Goal: Information Seeking & Learning: Learn about a topic

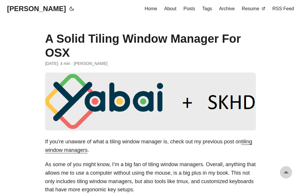
scroll to position [281, 0]
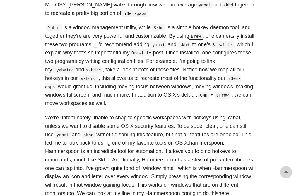
click at [135, 127] on p "We’re unfortunately unable to snap to specific workspaces with hotkeys using Ya…" at bounding box center [150, 155] width 211 height 84
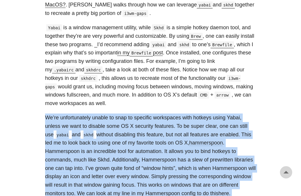
click at [135, 127] on p "We’re unfortunately unable to snap to specific workspaces with hotkeys using Ya…" at bounding box center [150, 155] width 211 height 84
click at [136, 127] on p "We’re unfortunately unable to snap to specific workspaces with hotkeys using Ya…" at bounding box center [150, 155] width 211 height 84
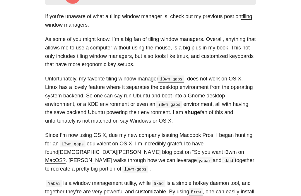
scroll to position [109, 0]
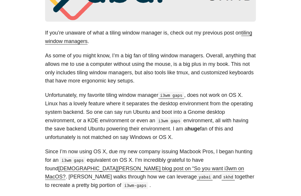
click at [148, 62] on p "As some of you might know, I’m a big fan of tiling window managers. Overall, an…" at bounding box center [150, 68] width 211 height 34
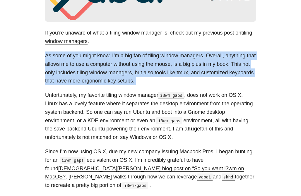
click at [148, 62] on p "As some of you might know, I’m a big fan of tiling window managers. Overall, an…" at bounding box center [150, 68] width 211 height 34
click at [139, 62] on p "As some of you might know, I’m a big fan of tiling window managers. Overall, an…" at bounding box center [150, 68] width 211 height 34
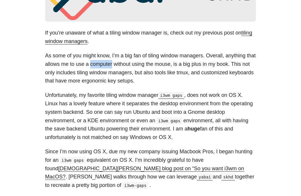
click at [139, 62] on p "As some of you might know, I’m a big fan of tiling window managers. Overall, an…" at bounding box center [150, 68] width 211 height 34
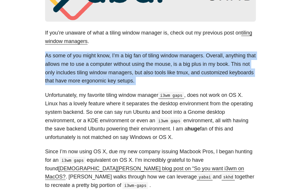
click at [139, 62] on p "As some of you might know, I’m a big fan of tiling window managers. Overall, an…" at bounding box center [150, 68] width 211 height 34
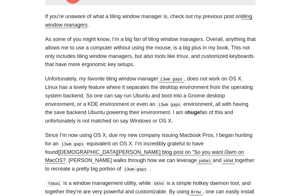
click at [114, 103] on p "Unfortunately, my favorite tiling window manager i3wm gaps , does not work on O…" at bounding box center [150, 100] width 211 height 51
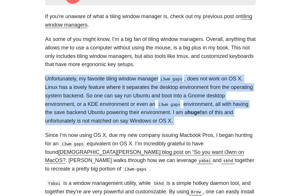
click at [114, 103] on p "Unfortunately, my favorite tiling window manager i3wm gaps , does not work on O…" at bounding box center [150, 100] width 211 height 51
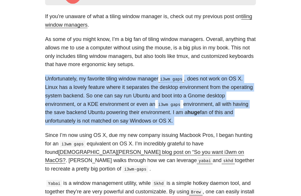
click at [166, 106] on p "Unfortunately, my favorite tiling window manager i3wm gaps , does not work on O…" at bounding box center [150, 100] width 211 height 51
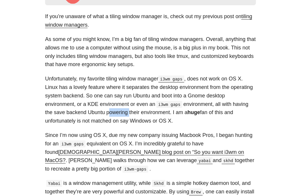
click at [166, 106] on p "Unfortunately, my favorite tiling window manager i3wm gaps , does not work on O…" at bounding box center [150, 100] width 211 height 51
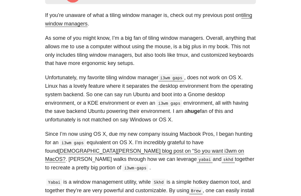
click at [174, 131] on p "Since I’m now using OS X, due my new company issuing Macbook Pros, I began hunt…" at bounding box center [150, 151] width 211 height 42
